Goal: Transaction & Acquisition: Purchase product/service

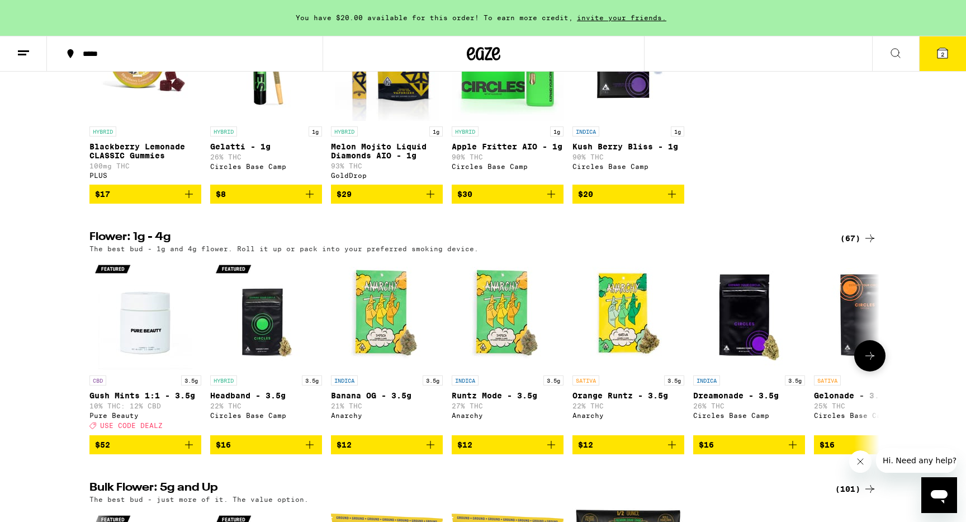
scroll to position [974, 0]
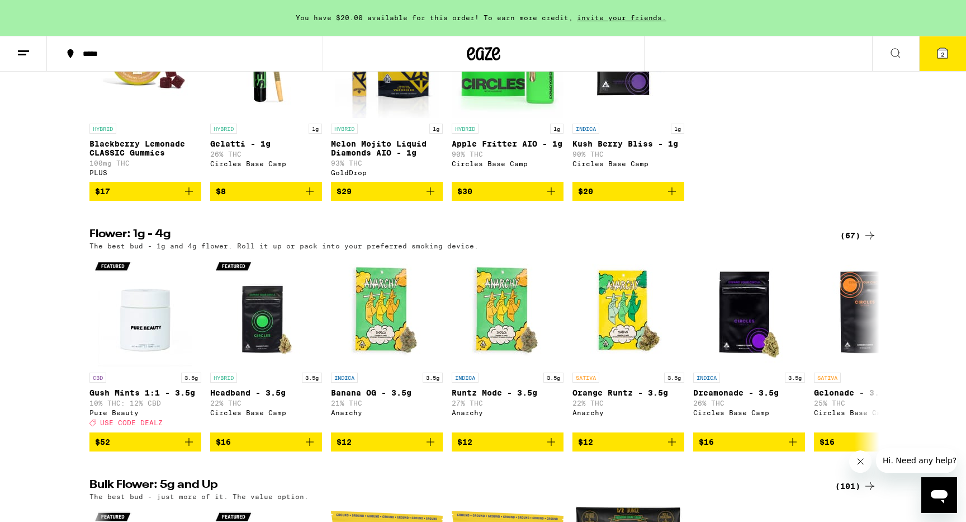
click at [497, 198] on span "$30" at bounding box center [507, 190] width 101 height 13
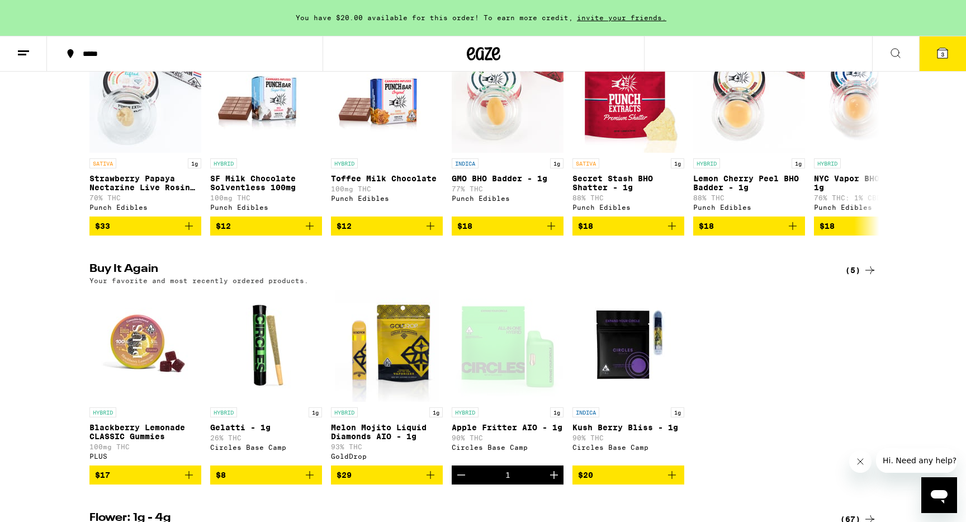
scroll to position [637, 0]
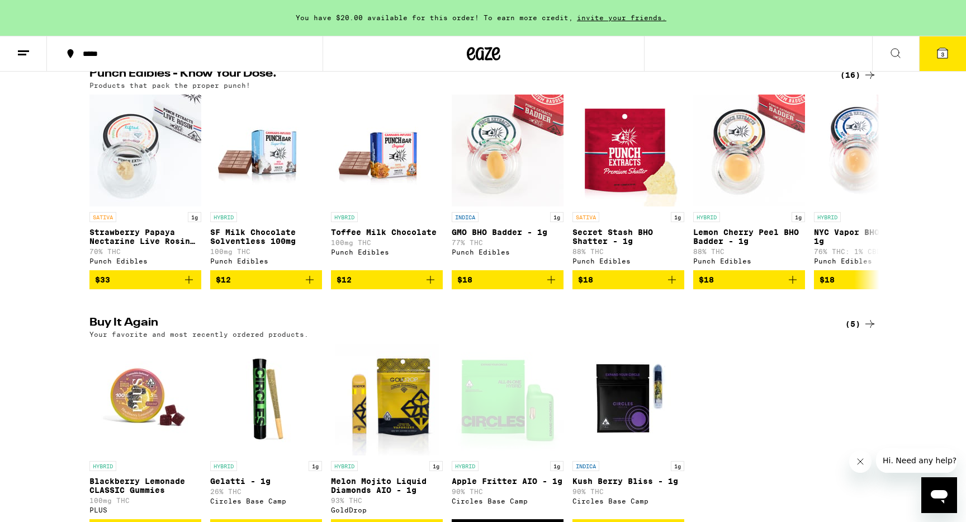
click at [950, 58] on button "3" at bounding box center [942, 53] width 47 height 35
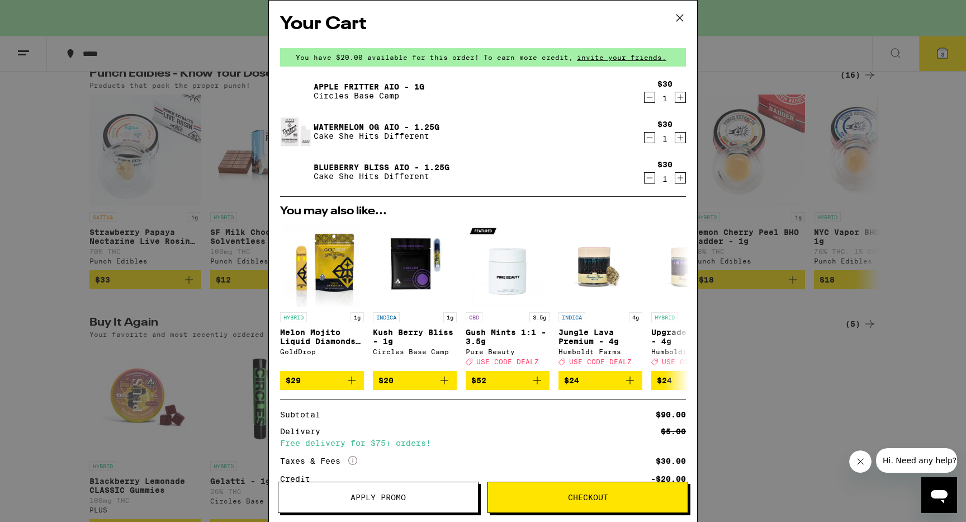
click at [652, 100] on icon "Decrement" at bounding box center [650, 97] width 10 height 13
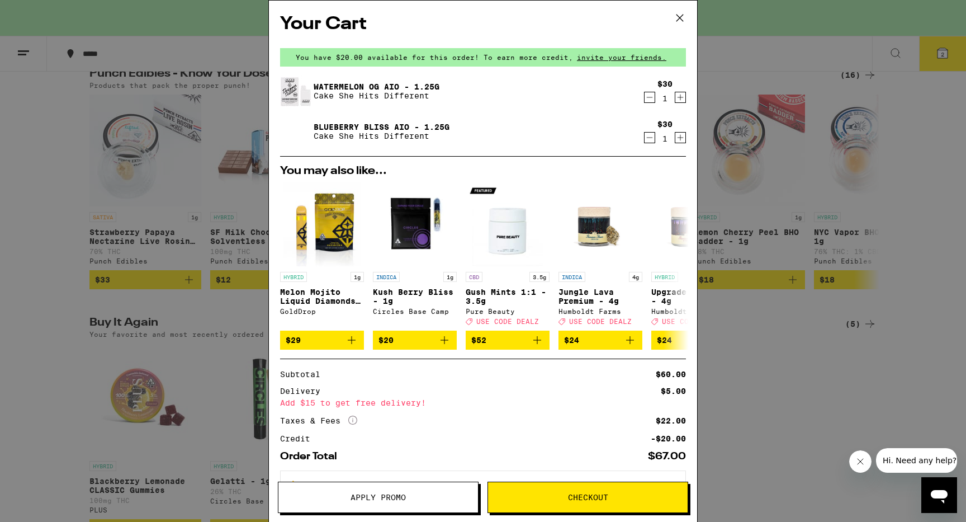
click at [650, 143] on icon "Decrement" at bounding box center [650, 137] width 10 height 13
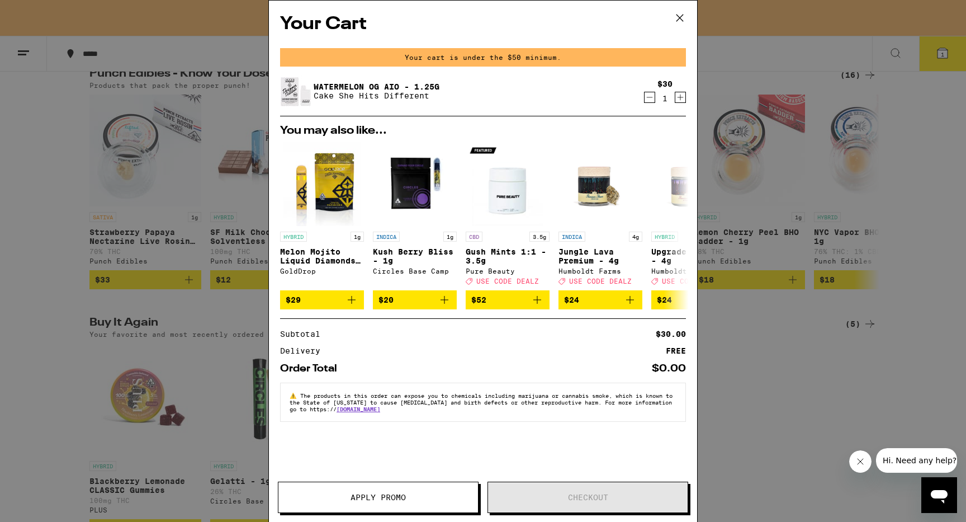
click at [682, 98] on icon "Increment" at bounding box center [680, 97] width 10 height 13
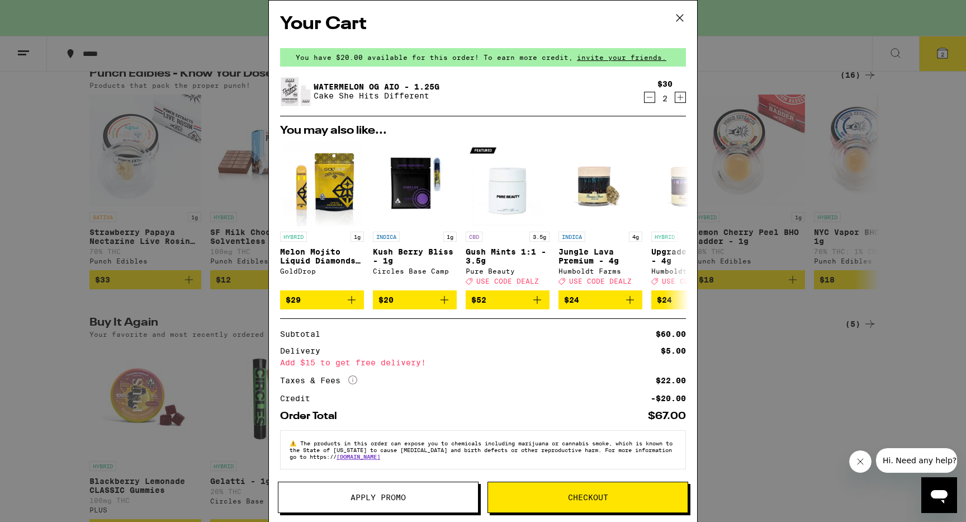
click at [680, 13] on icon at bounding box center [679, 18] width 17 height 17
